Goal: Book appointment/travel/reservation

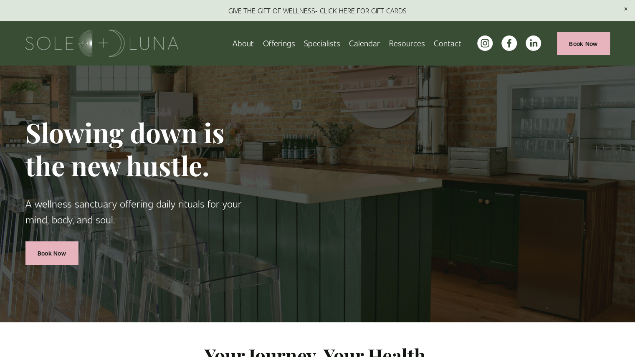
click at [571, 40] on link "Book Now" at bounding box center [583, 43] width 53 height 23
click at [358, 41] on link "Calendar" at bounding box center [364, 43] width 31 height 15
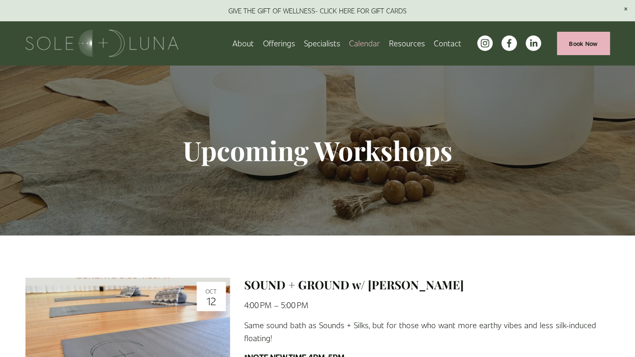
click at [574, 48] on link "Book Now" at bounding box center [583, 43] width 53 height 23
click at [572, 40] on link "Book Now" at bounding box center [583, 43] width 53 height 23
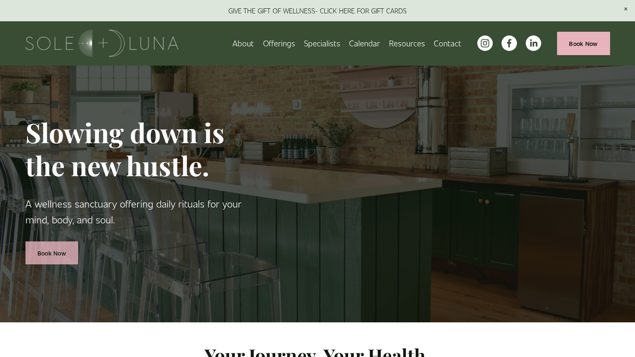
click at [40, 255] on link "Book Now" at bounding box center [51, 252] width 53 height 23
